Goal: Task Accomplishment & Management: Manage account settings

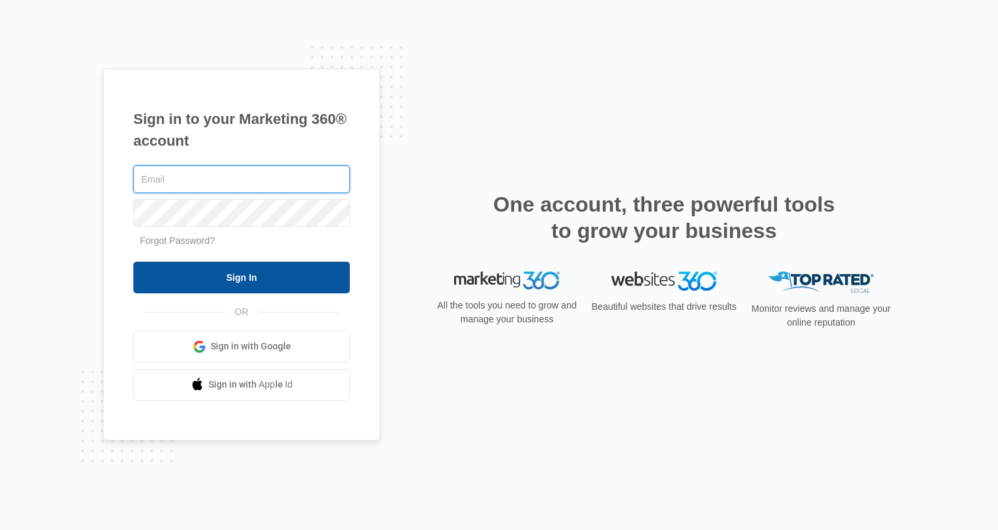
type input "hollie.giddens@madwire.com"
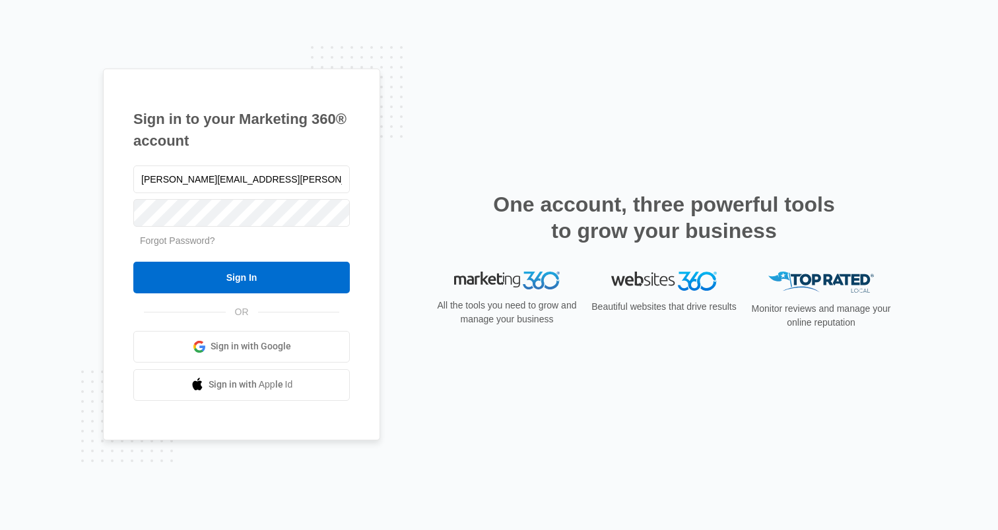
drag, startPoint x: 213, startPoint y: 271, endPoint x: 247, endPoint y: 245, distance: 42.4
click at [213, 271] on input "Sign In" at bounding box center [241, 278] width 216 height 32
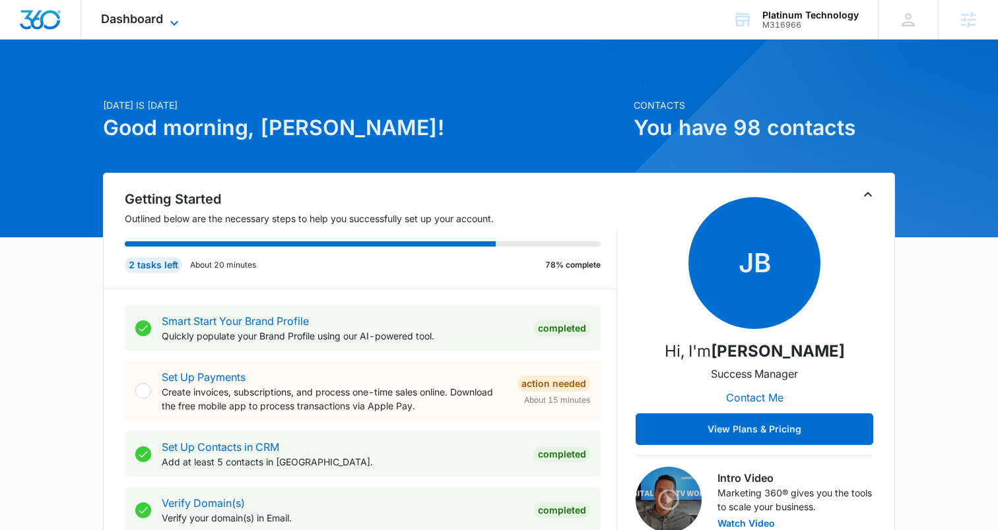
click at [150, 20] on span "Dashboard" at bounding box center [132, 19] width 62 height 14
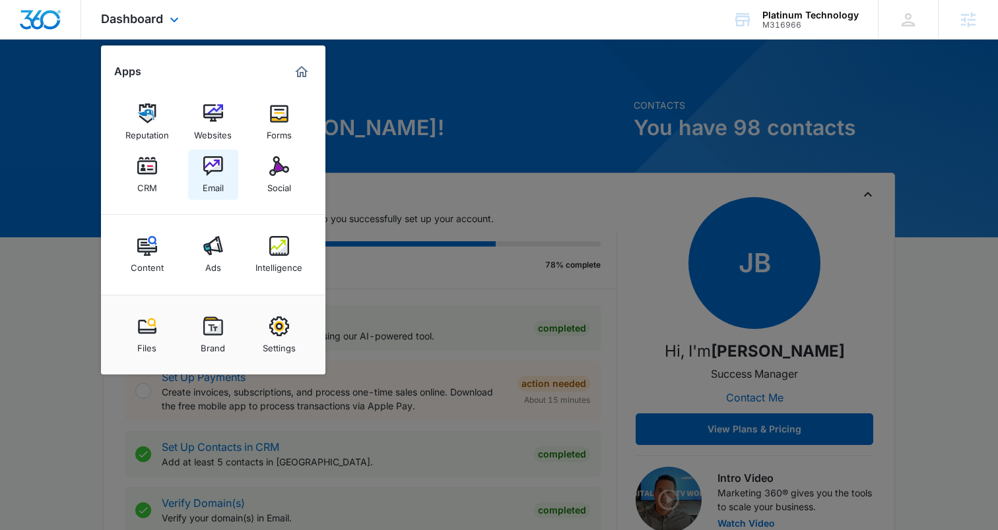
click at [218, 173] on img at bounding box center [213, 166] width 20 height 20
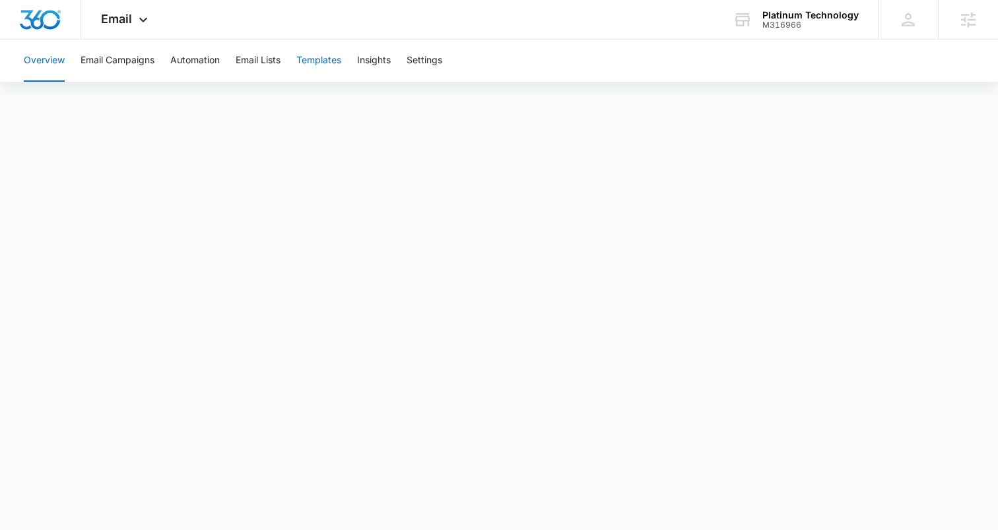
click at [324, 62] on button "Templates" at bounding box center [318, 61] width 45 height 42
click at [143, 23] on icon at bounding box center [143, 22] width 8 height 5
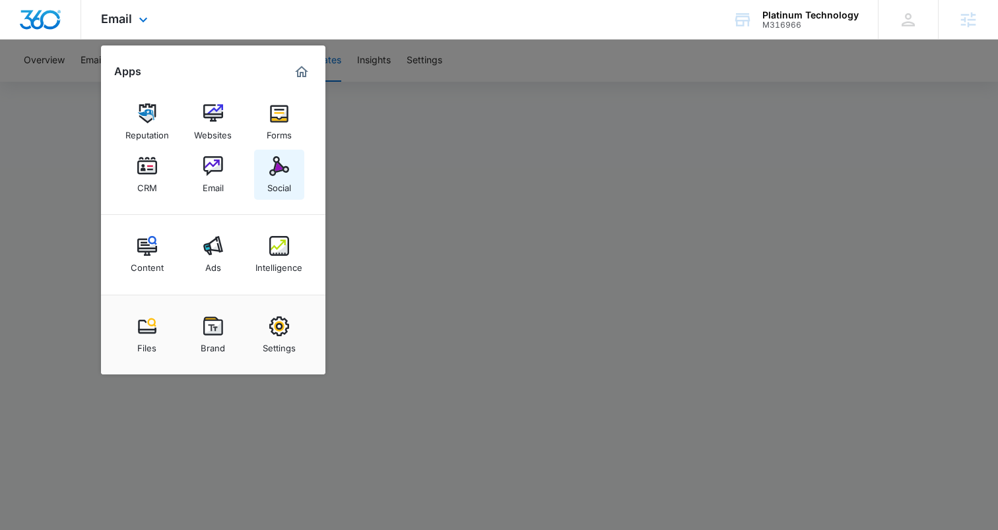
click at [276, 170] on img at bounding box center [279, 166] width 20 height 20
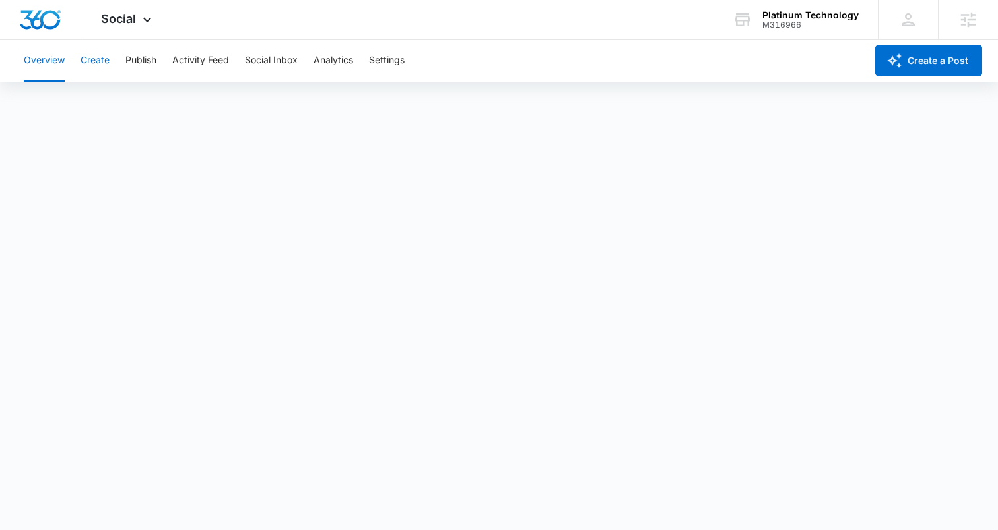
drag, startPoint x: 97, startPoint y: 62, endPoint x: 104, endPoint y: 67, distance: 8.1
click at [97, 62] on button "Create" at bounding box center [94, 61] width 29 height 42
click at [129, 100] on button "Approvals" at bounding box center [129, 100] width 44 height 37
